Goal: Task Accomplishment & Management: Use online tool/utility

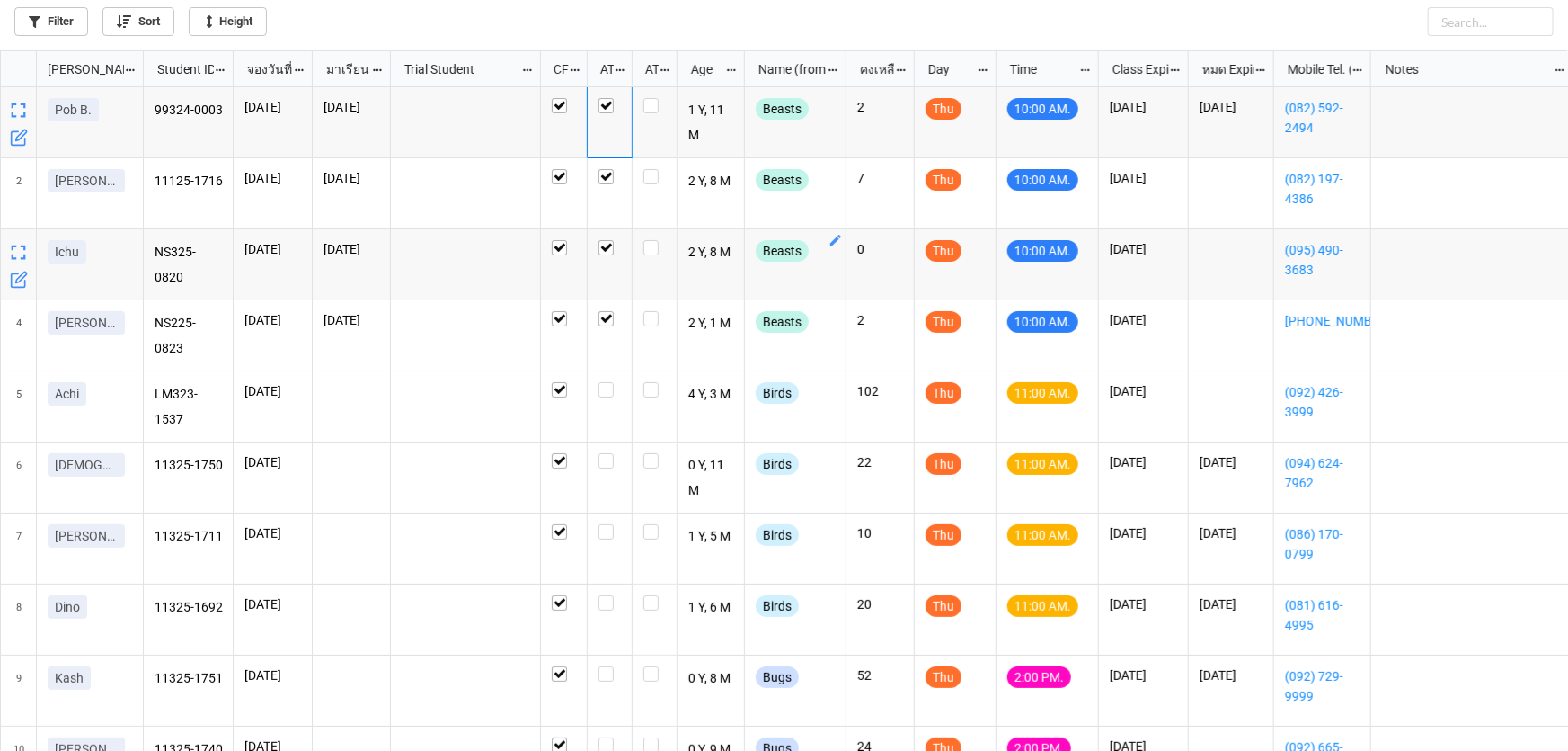
scroll to position [690, 1558]
click at [10, 418] on icon "grid" at bounding box center [19, 421] width 18 height 18
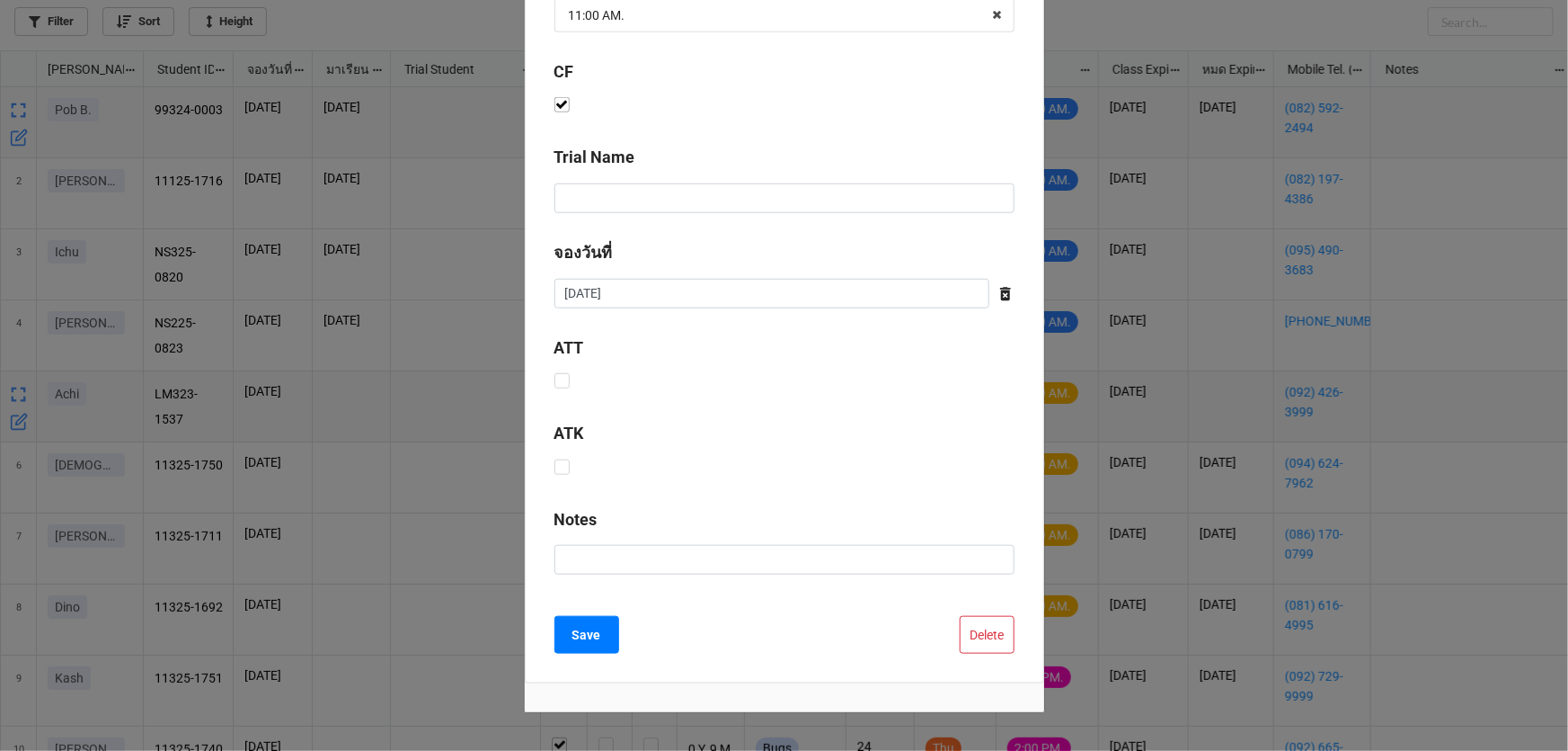
scroll to position [728, 0]
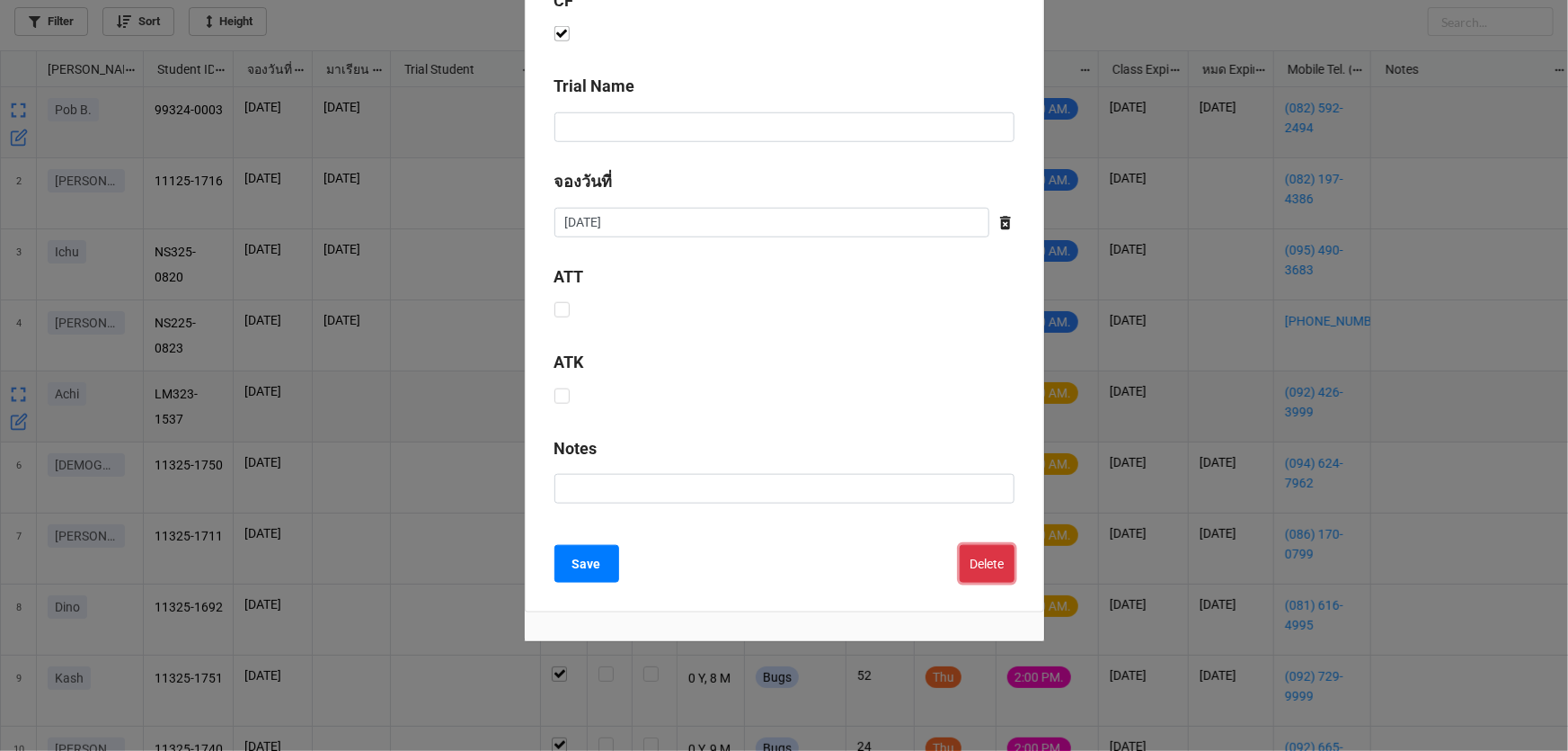
click at [998, 556] on button "Delete" at bounding box center [987, 564] width 55 height 38
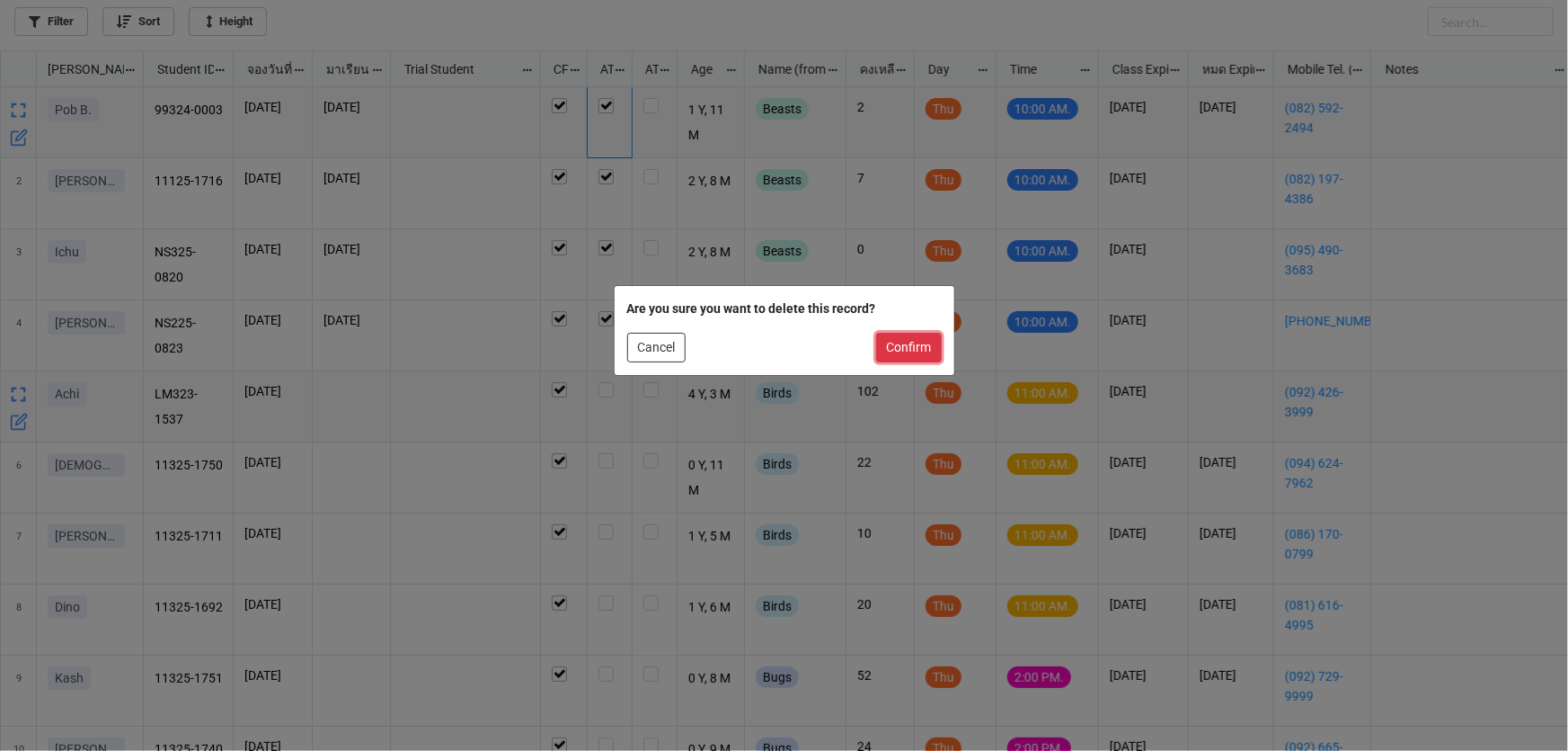
click at [913, 347] on button "Confirm" at bounding box center [909, 348] width 65 height 31
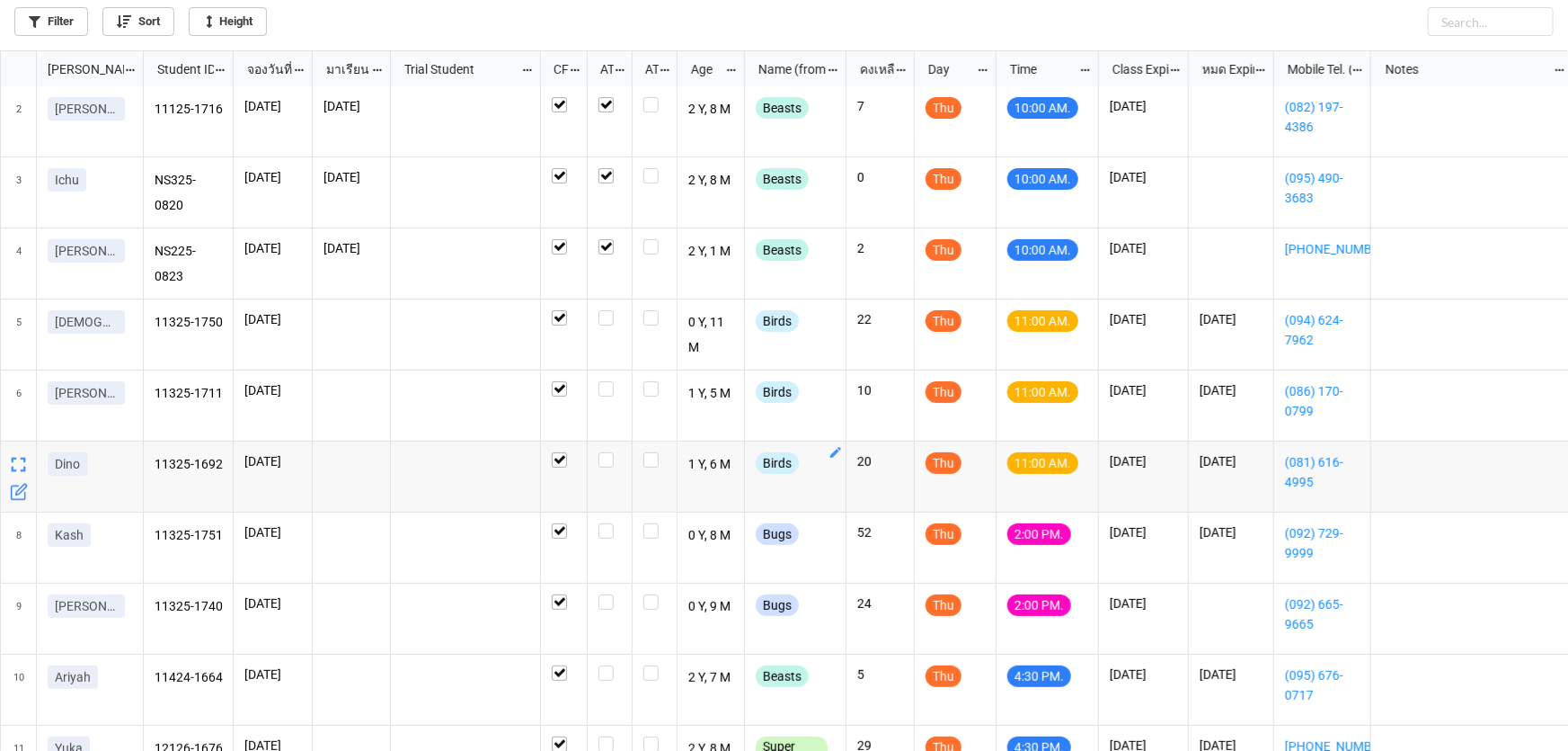
scroll to position [54, 0]
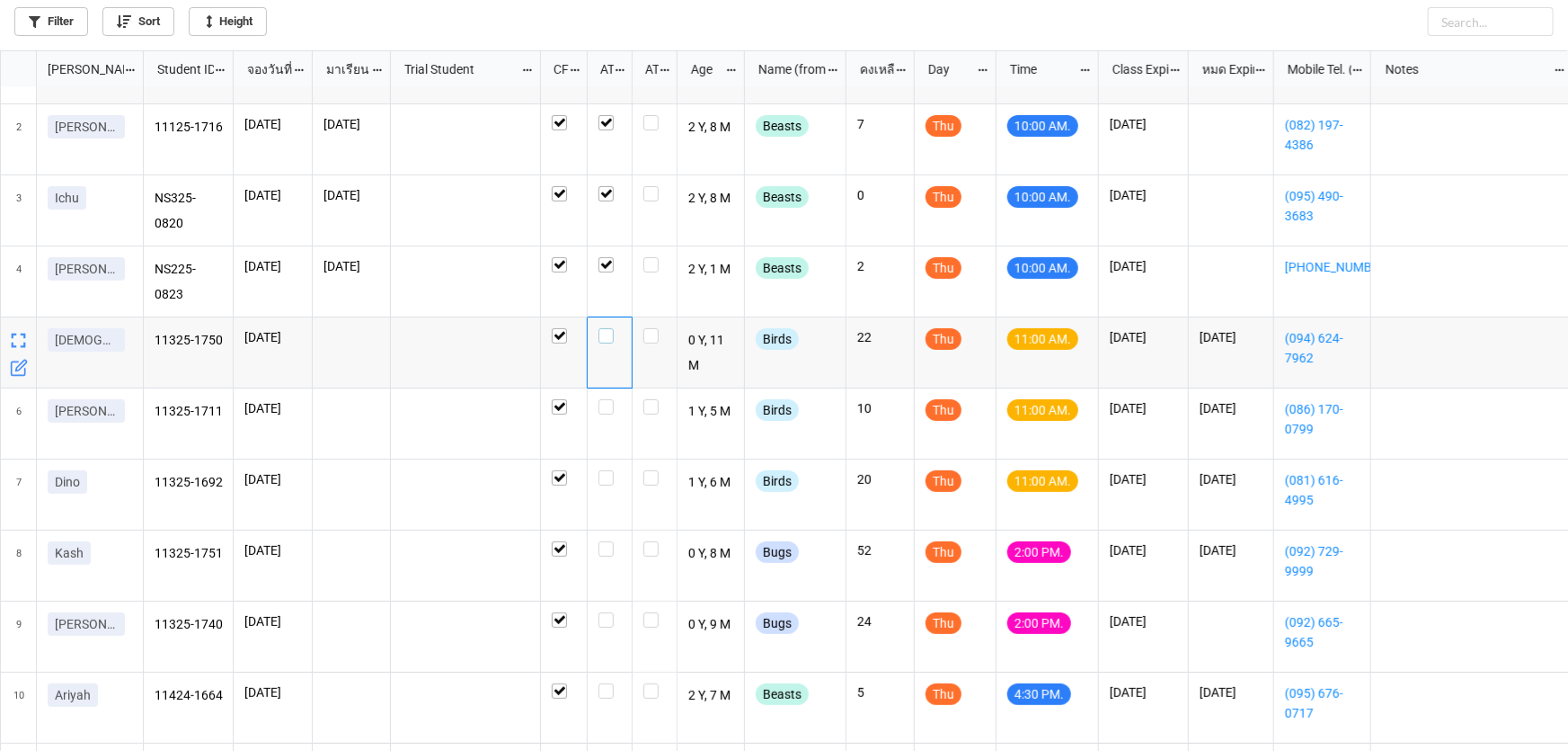
click at [608, 328] on label "grid" at bounding box center [610, 328] width 22 height 0
click at [602, 471] on label "grid" at bounding box center [610, 471] width 22 height 0
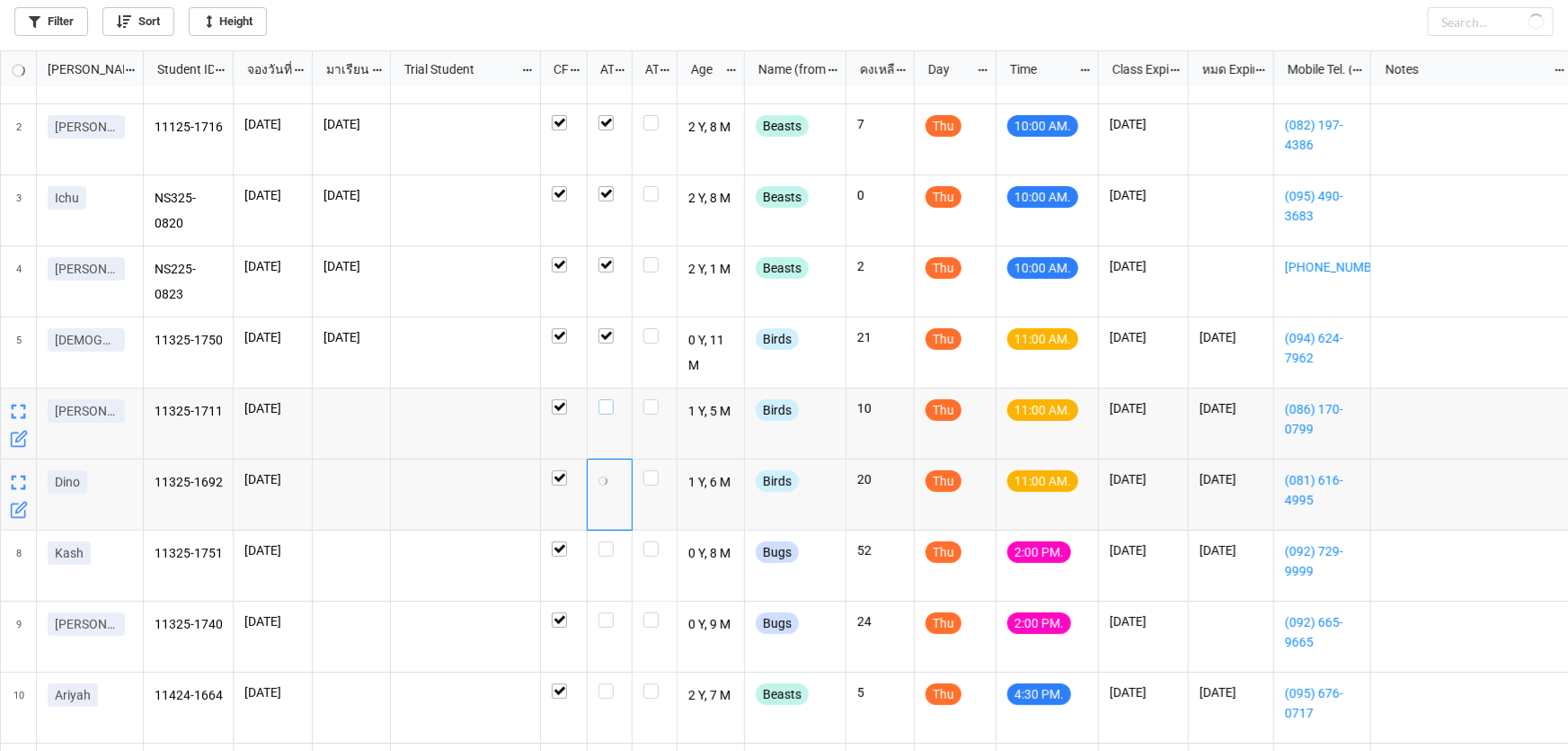
click at [604, 399] on label "grid" at bounding box center [610, 399] width 22 height 0
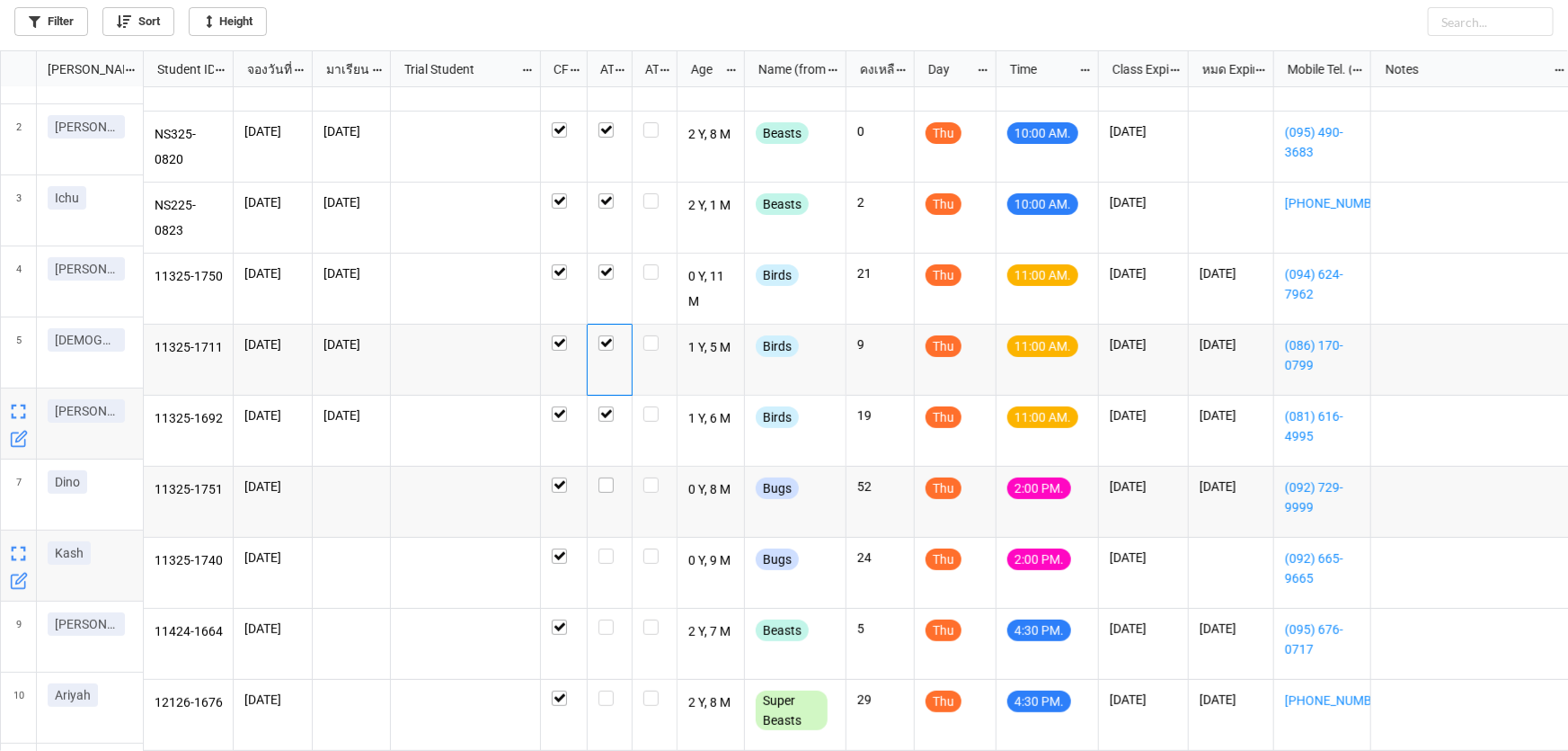
scroll to position [180, 0]
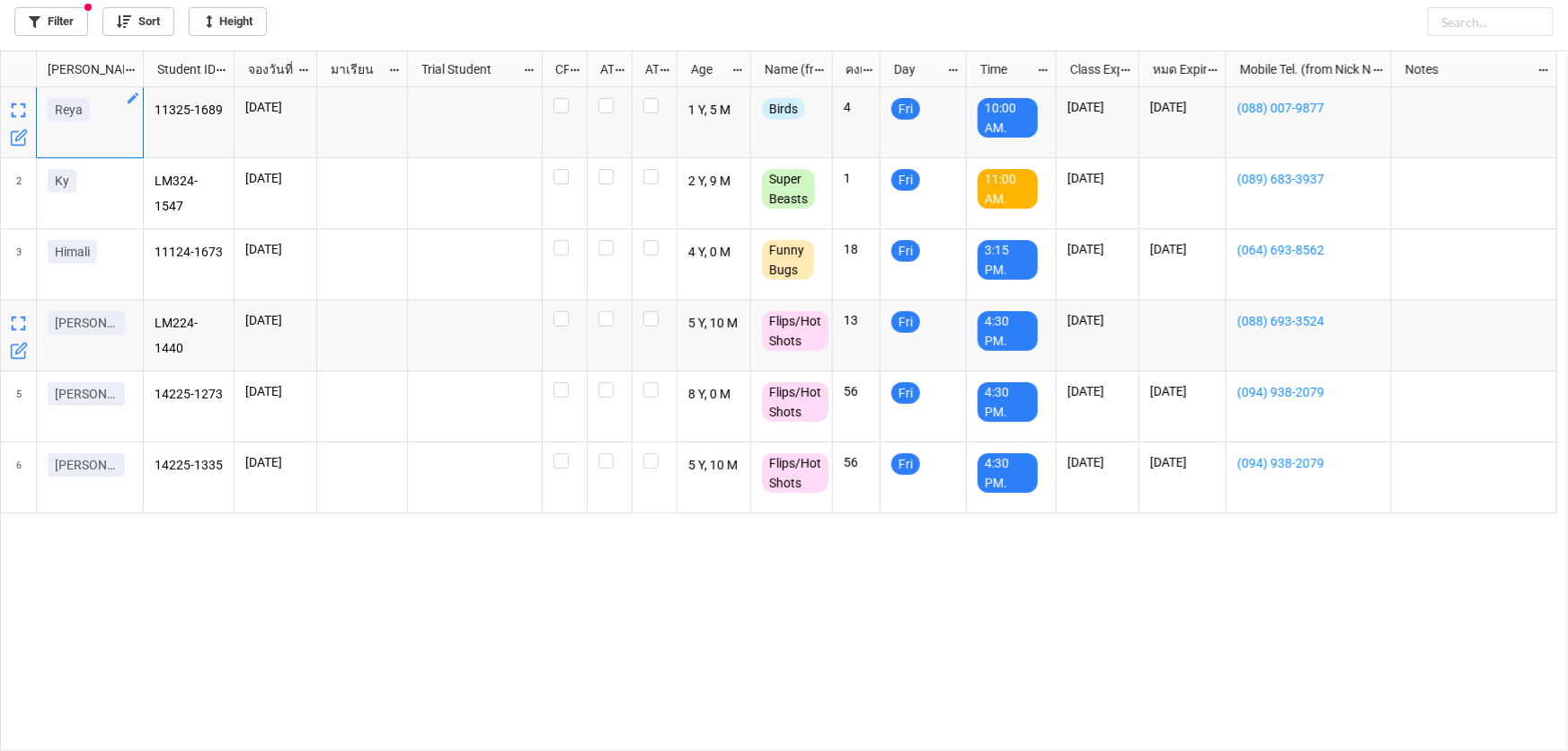
scroll to position [690, 1558]
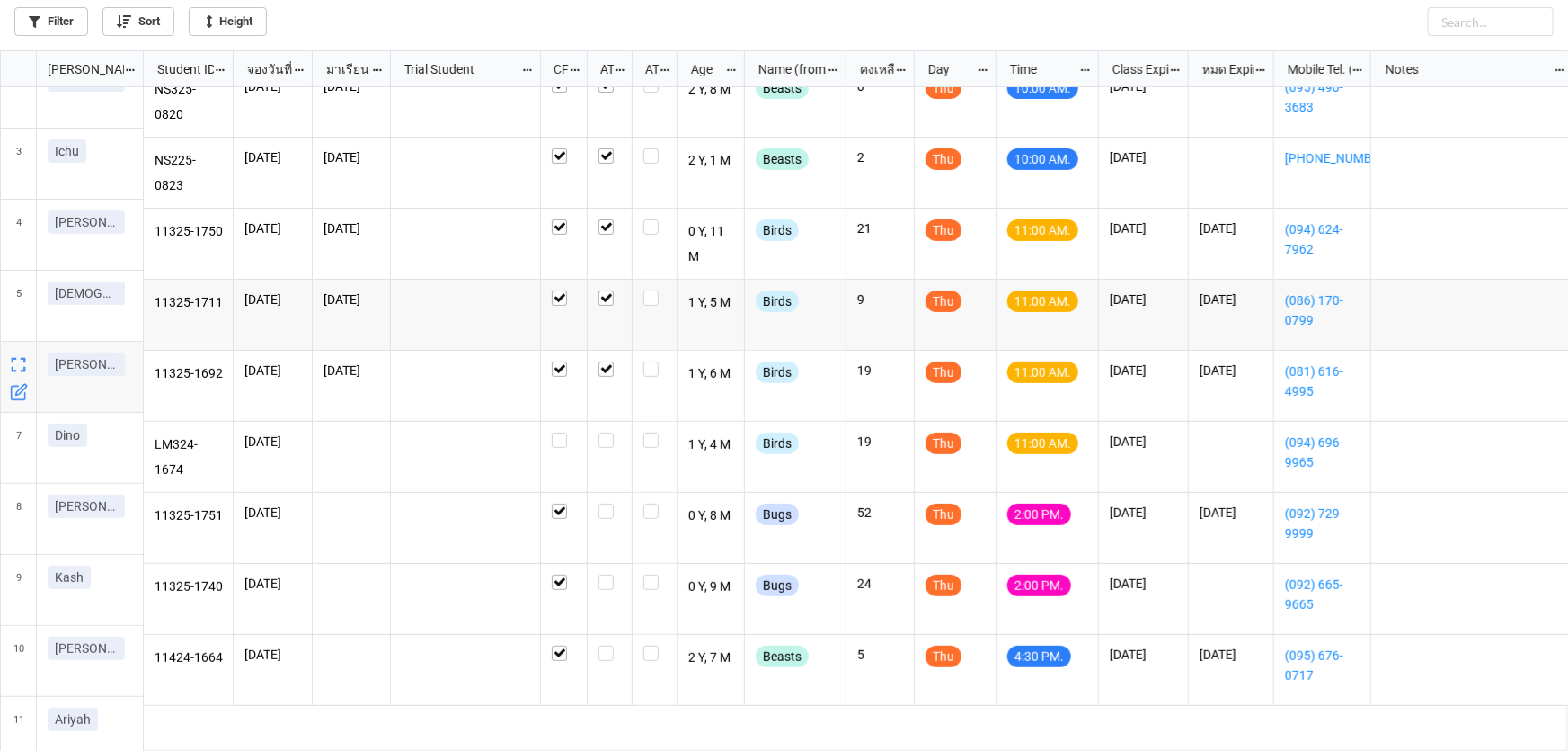
scroll to position [163, 0]
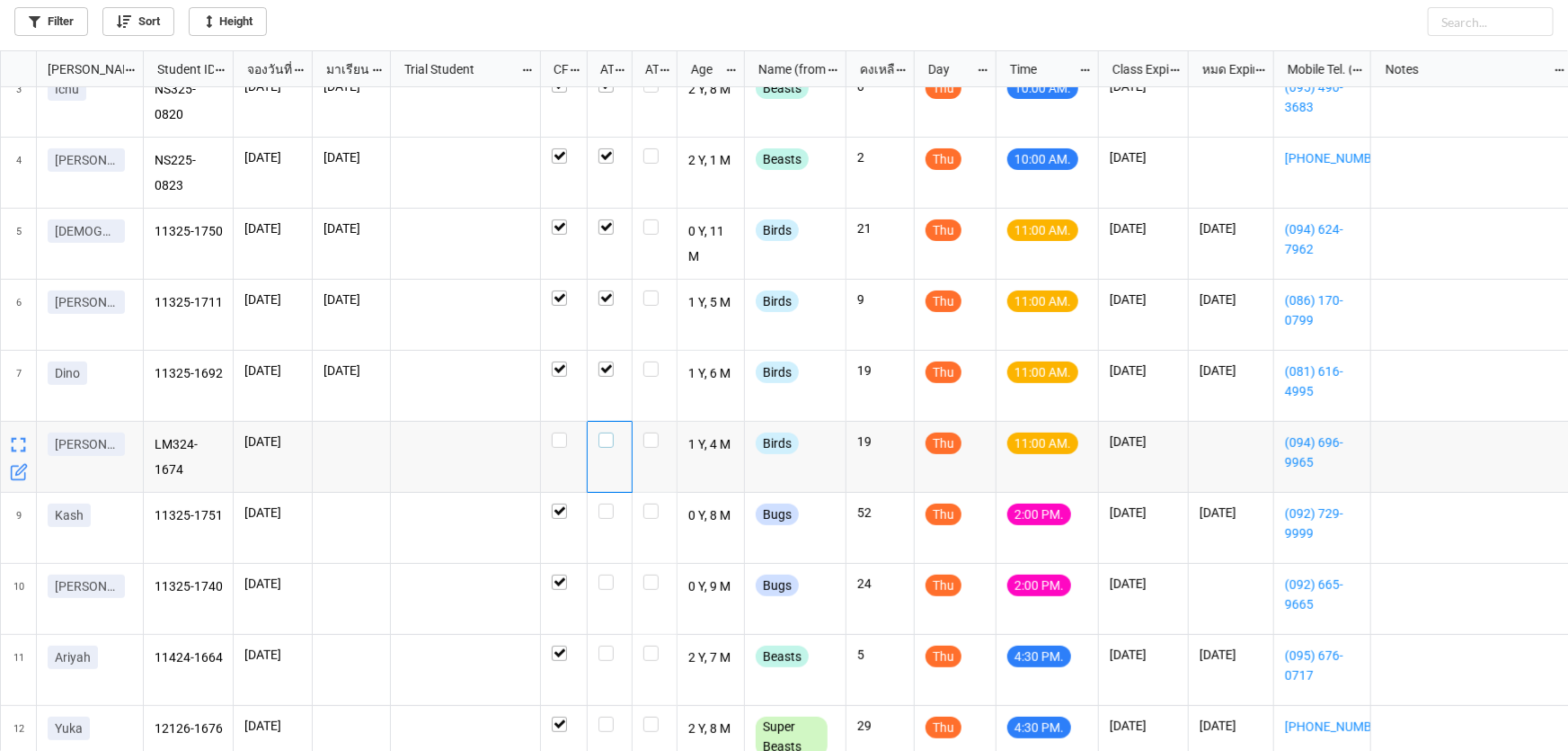
click at [602, 432] on label "grid" at bounding box center [610, 432] width 22 height 0
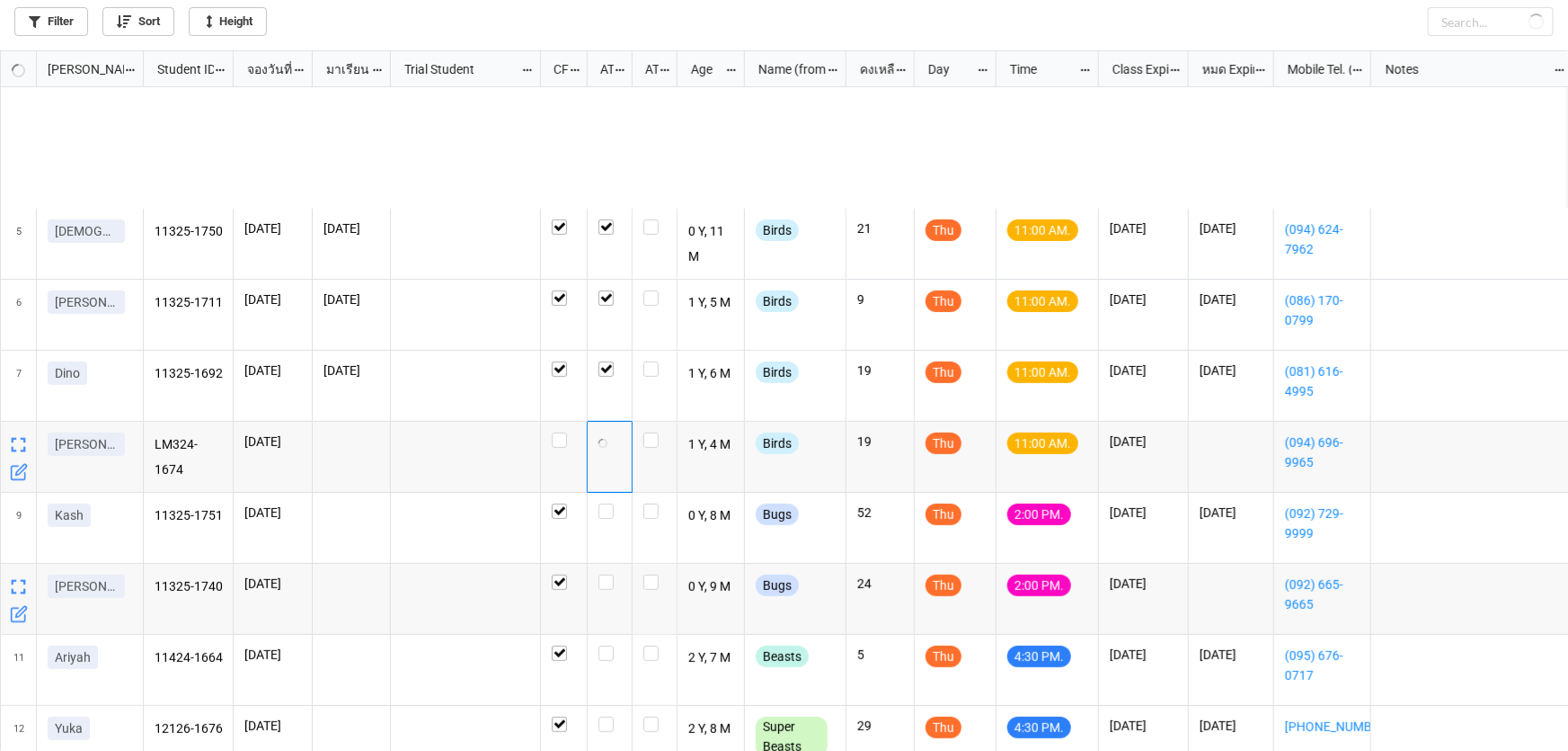
scroll to position [339, 0]
